Goal: Task Accomplishment & Management: Use online tool/utility

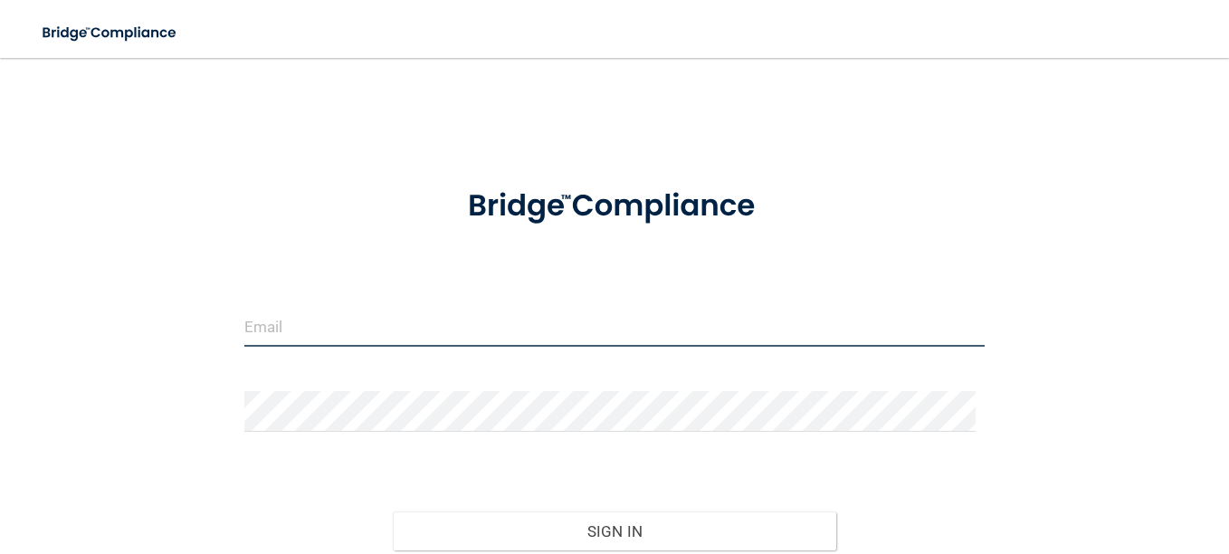
click at [318, 333] on input "email" at bounding box center [614, 326] width 740 height 41
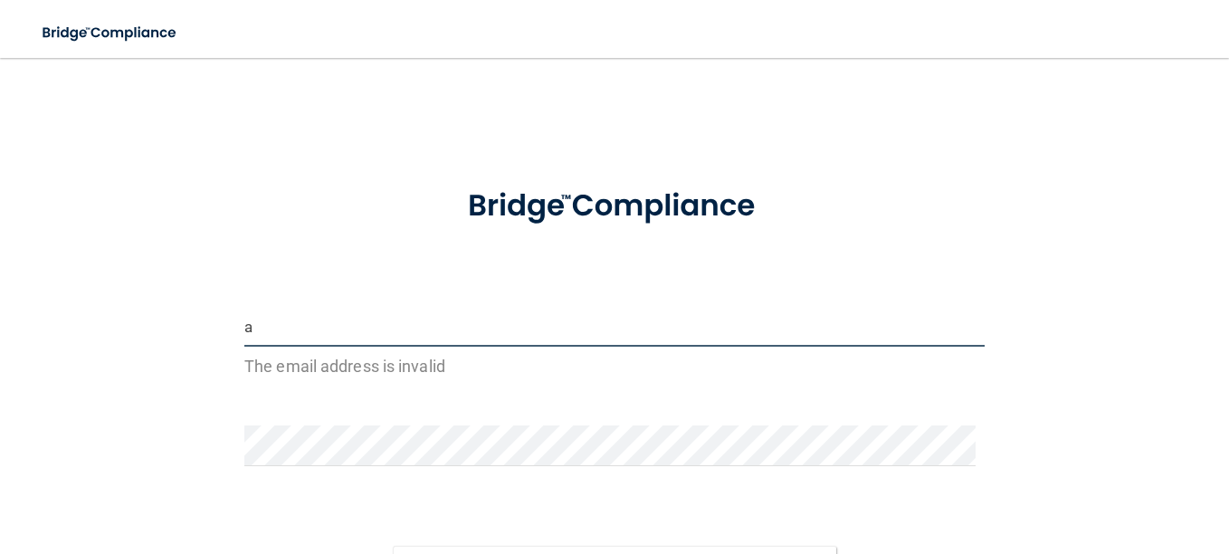
type input "[PERSON_NAME][EMAIL_ADDRESS][PERSON_NAME][DOMAIN_NAME]"
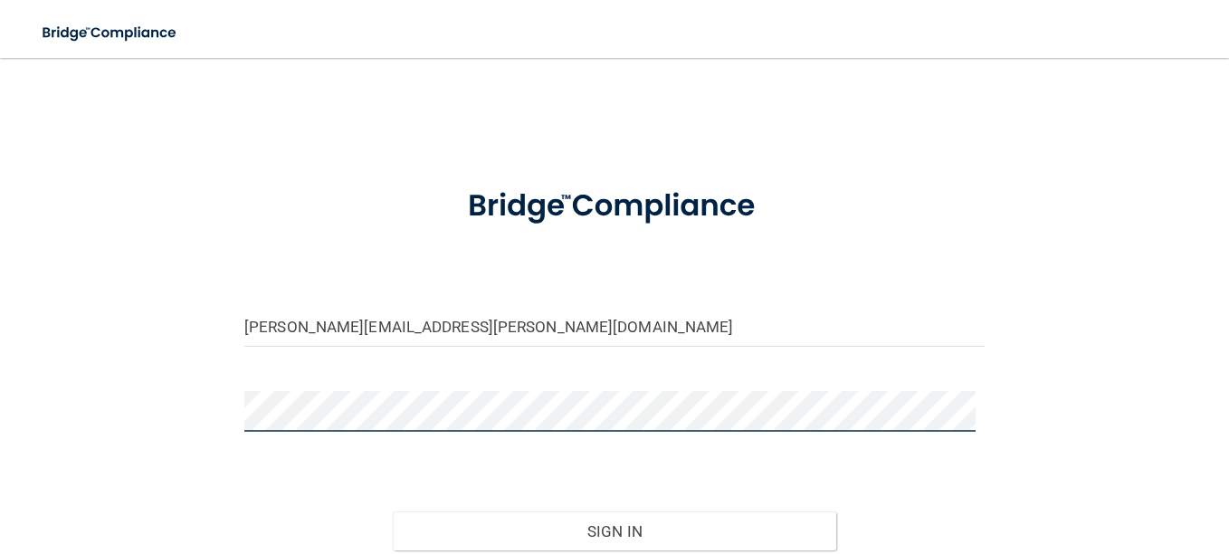
scroll to position [158, 0]
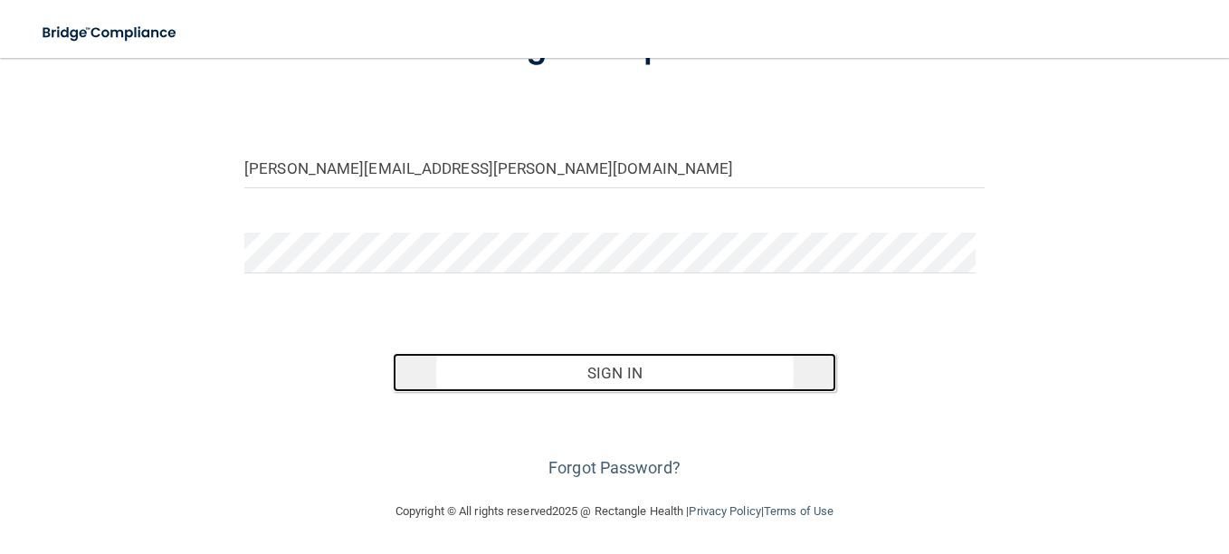
click at [606, 371] on button "Sign In" at bounding box center [615, 373] width 444 height 40
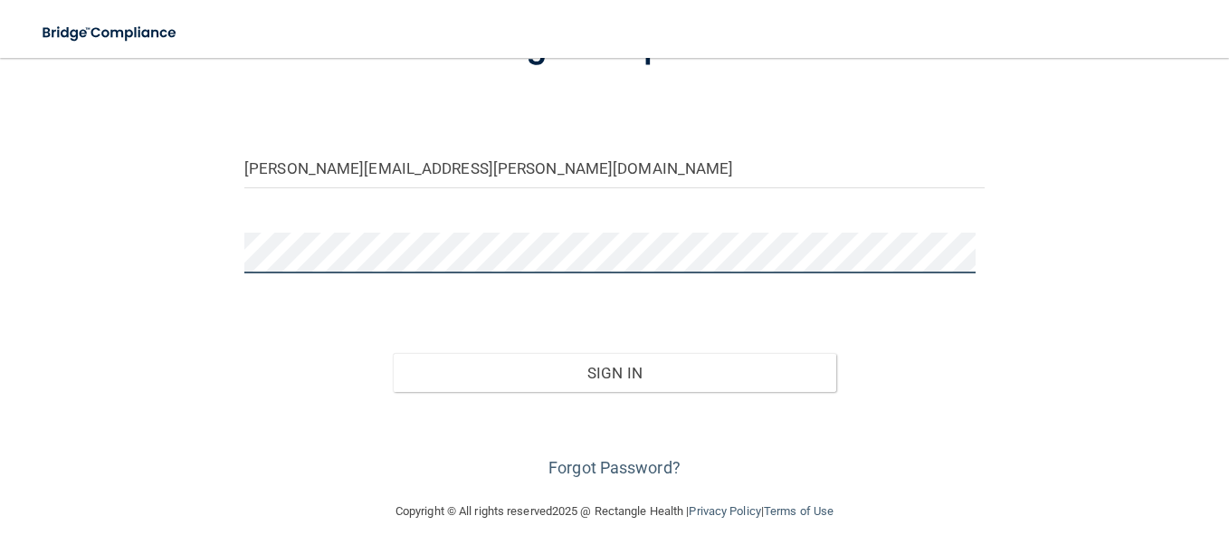
click at [393, 353] on button "Sign In" at bounding box center [615, 373] width 444 height 40
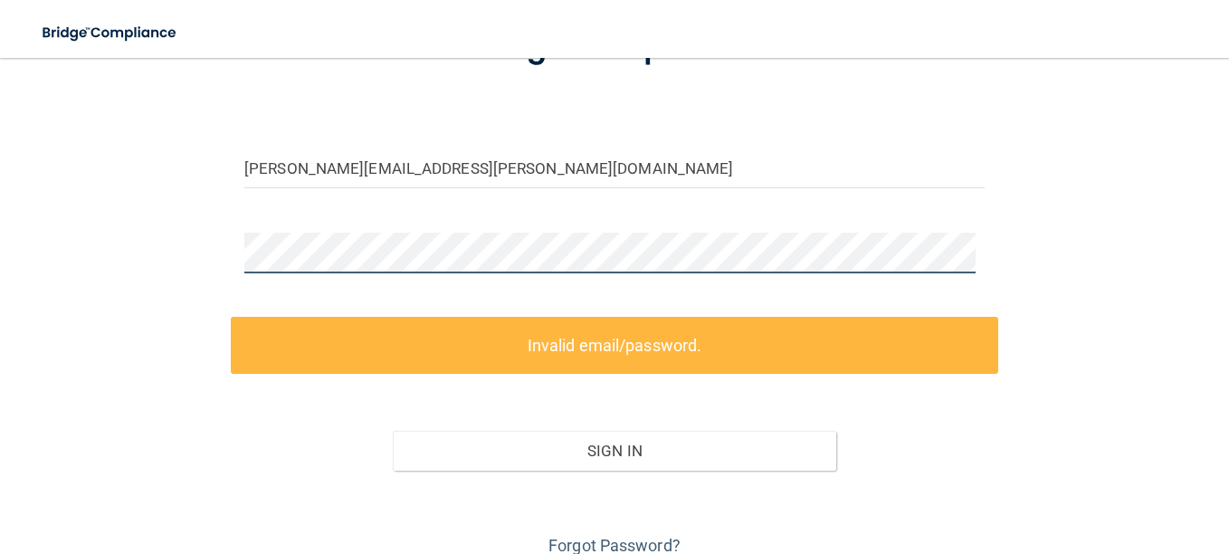
click at [167, 247] on div "[PERSON_NAME][EMAIL_ADDRESS][PERSON_NAME][DOMAIN_NAME] Invalid email/password. …" at bounding box center [614, 239] width 1156 height 642
